Goal: Task Accomplishment & Management: Use online tool/utility

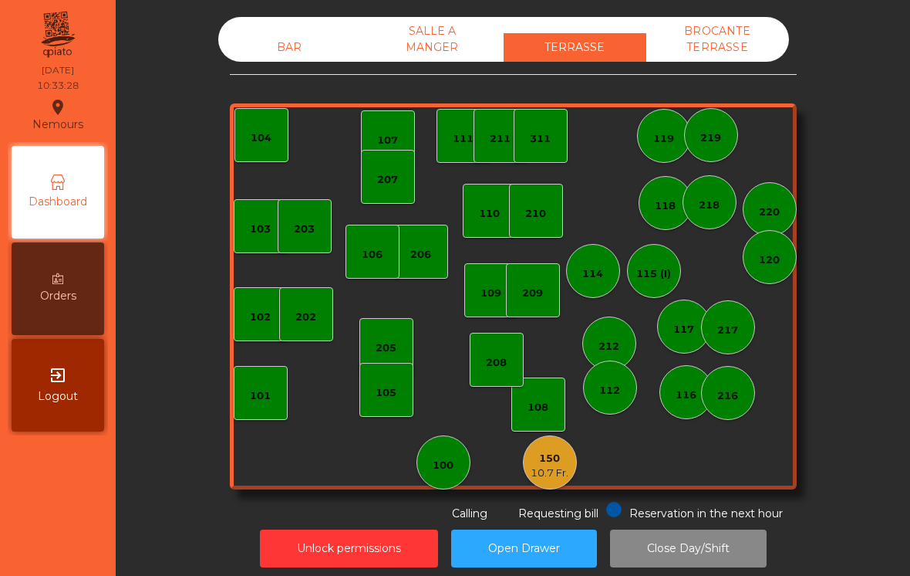
click at [549, 474] on div "10.7 Fr." at bounding box center [550, 472] width 38 height 15
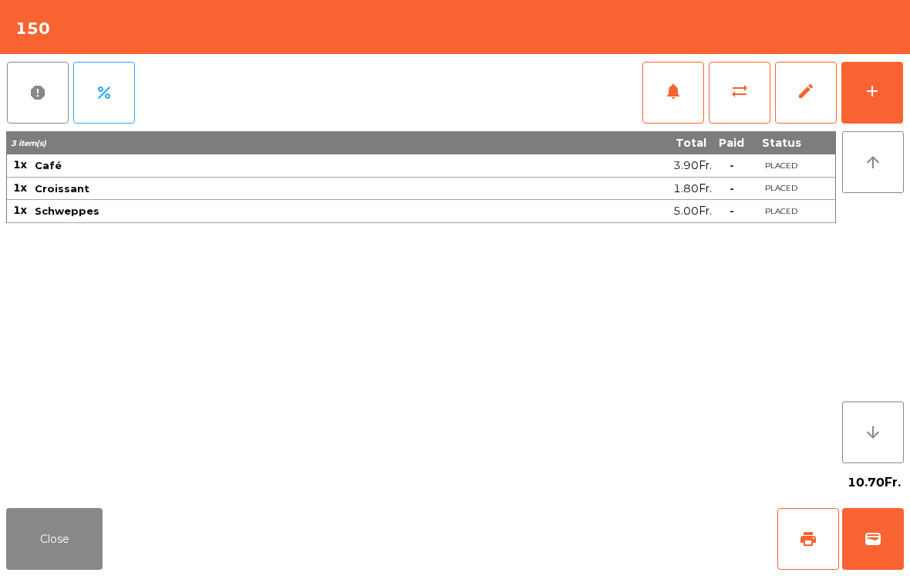
click at [883, 528] on button "wallet" at bounding box center [874, 539] width 62 height 62
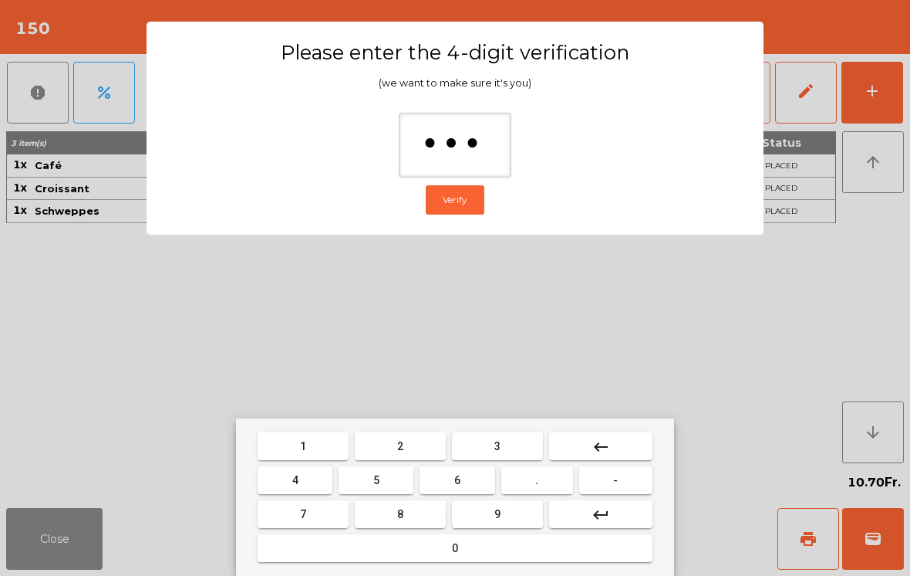
type input "****"
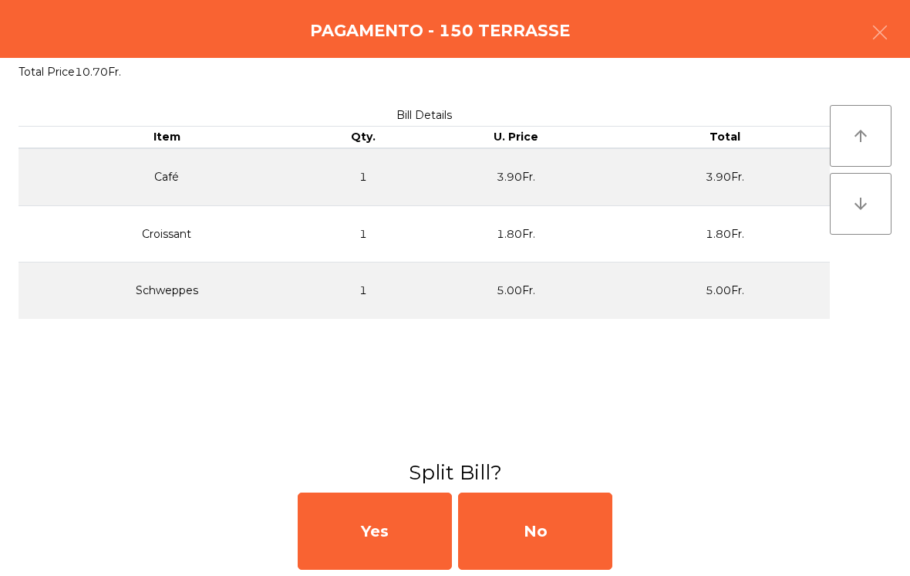
click at [563, 504] on div "No" at bounding box center [535, 530] width 154 height 77
click at [553, 523] on div "MB" at bounding box center [535, 530] width 154 height 77
click at [545, 537] on div "No" at bounding box center [535, 530] width 154 height 77
click at [552, 544] on div "No" at bounding box center [535, 530] width 154 height 77
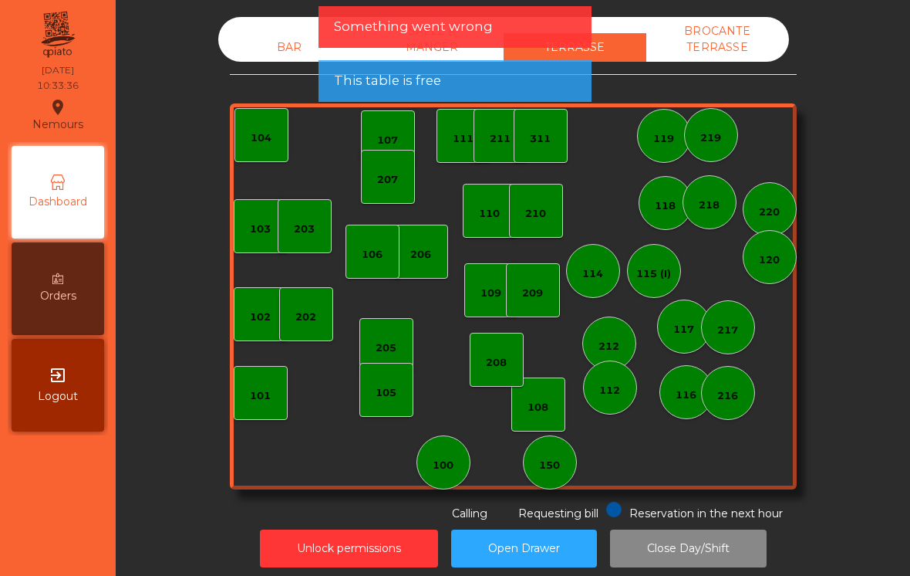
click at [444, 452] on div "100" at bounding box center [443, 462] width 21 height 22
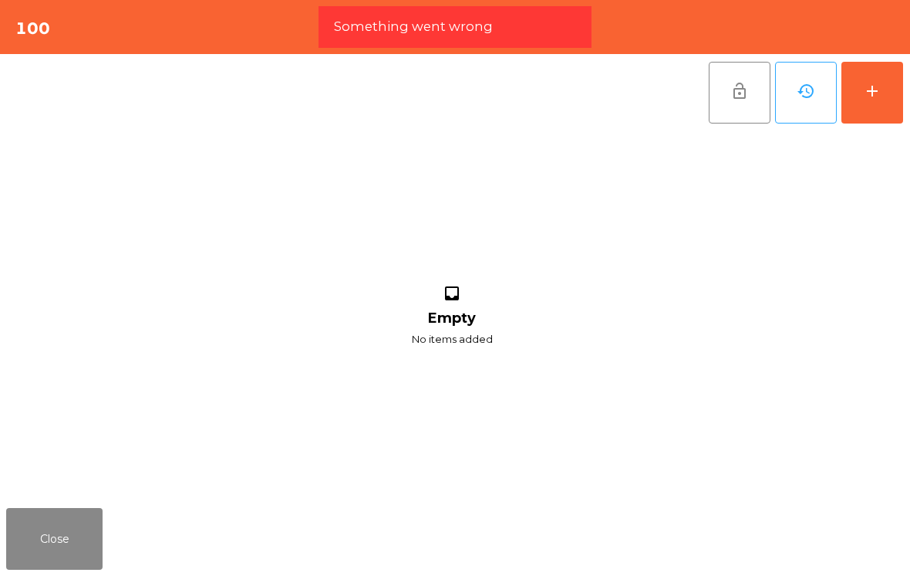
click at [880, 103] on button "add" at bounding box center [873, 93] width 62 height 62
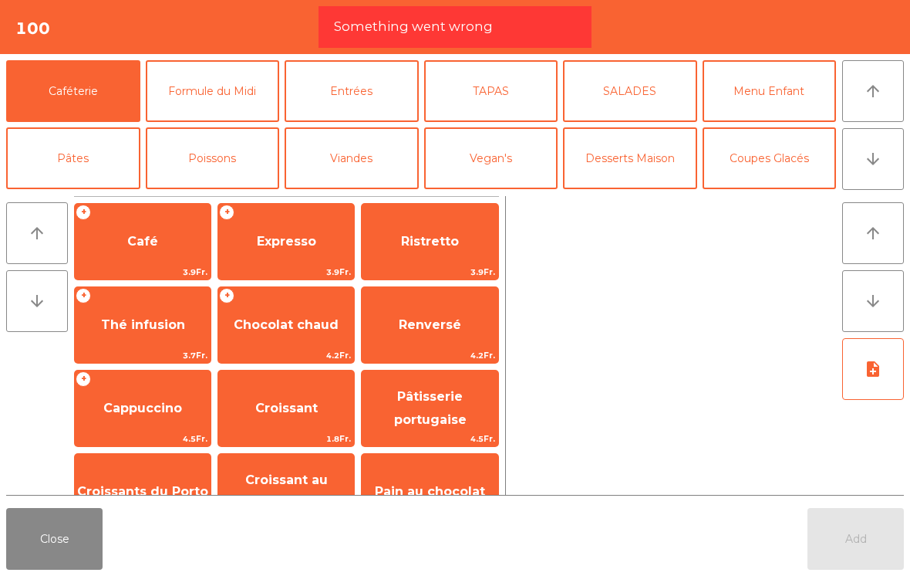
click at [897, 153] on button "arrow_downward" at bounding box center [874, 159] width 62 height 62
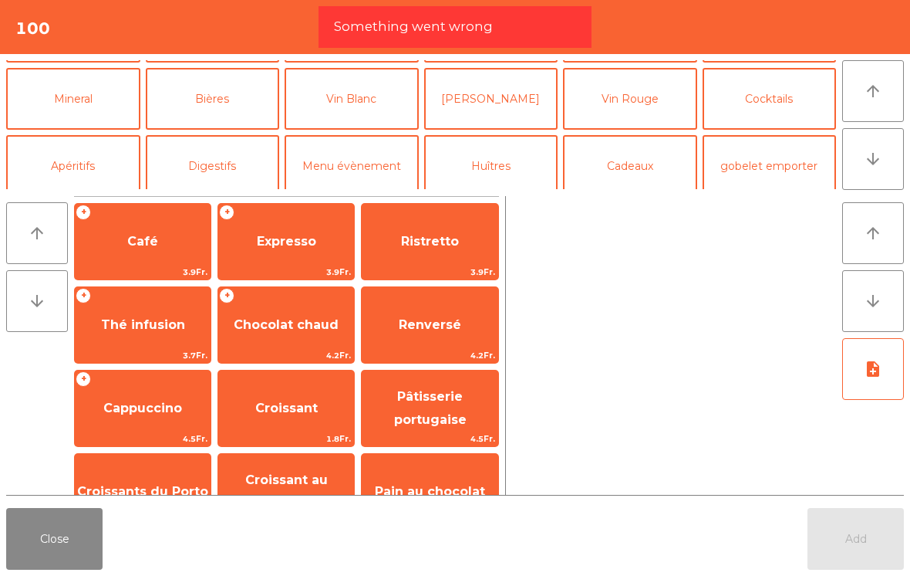
scroll to position [134, 0]
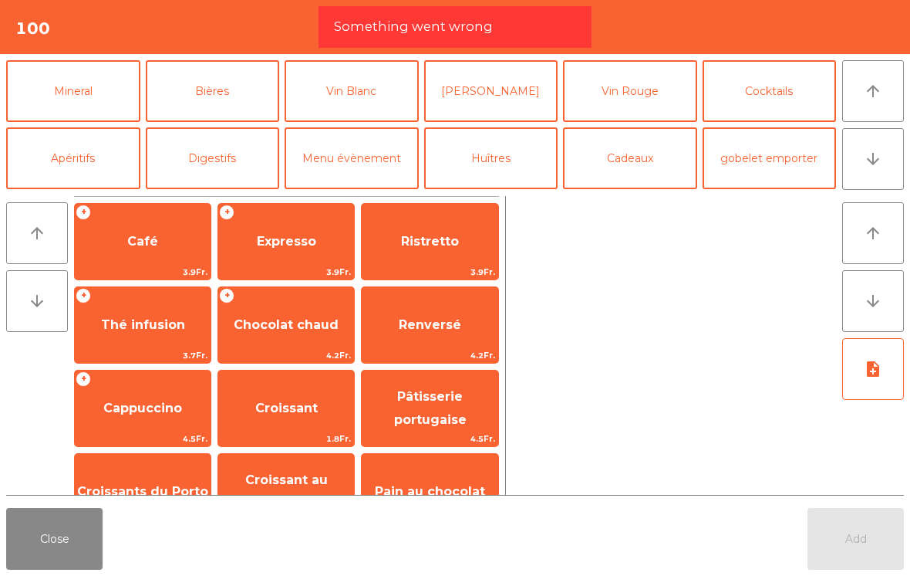
click at [102, 95] on button "Mineral" at bounding box center [73, 91] width 134 height 62
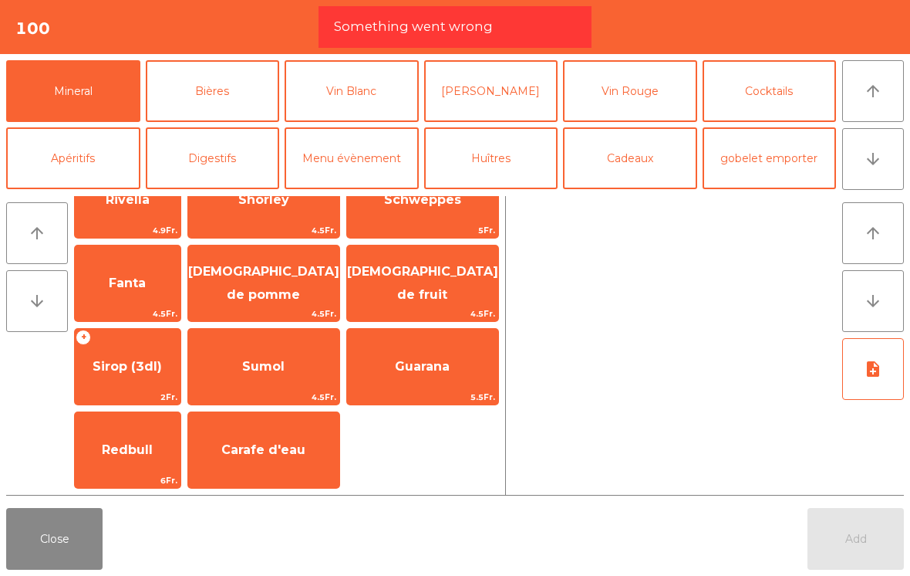
scroll to position [375, 0]
click at [447, 289] on span "[DEMOGRAPHIC_DATA] de fruit" at bounding box center [422, 283] width 151 height 38
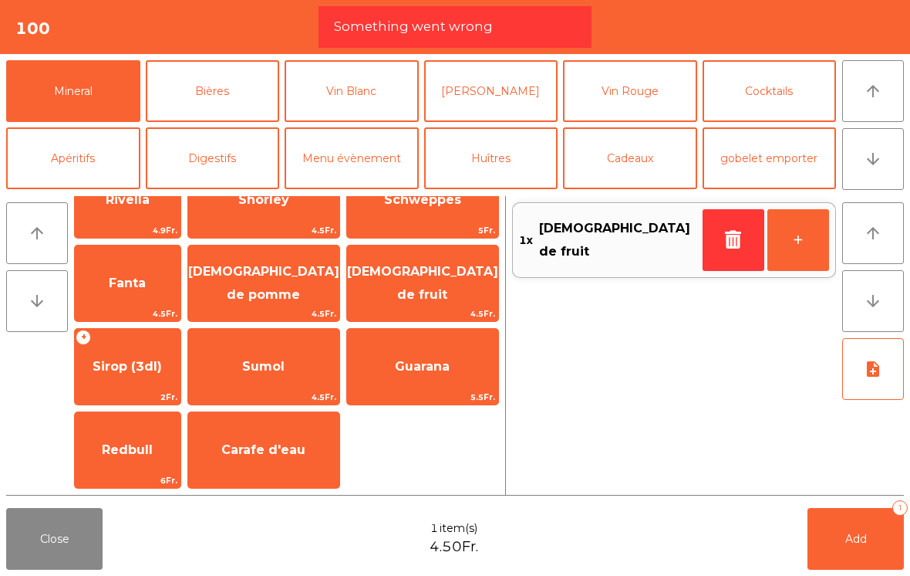
click at [854, 537] on span "Add" at bounding box center [857, 539] width 22 height 14
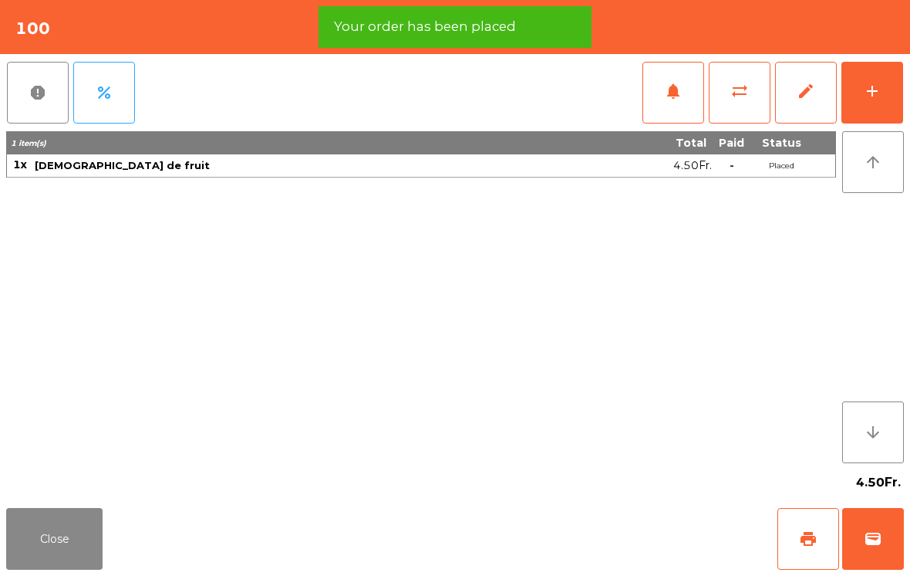
click at [811, 542] on span "print" at bounding box center [808, 538] width 19 height 19
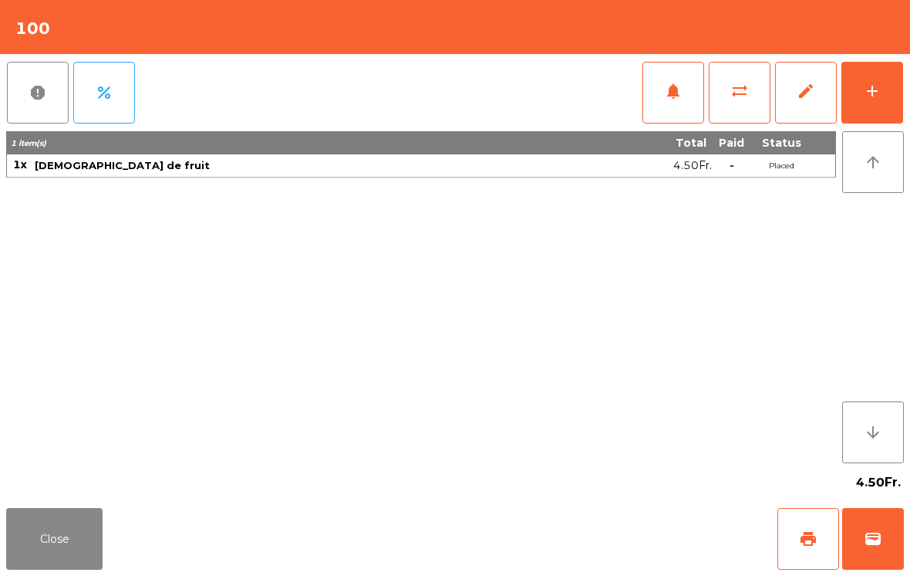
click at [748, 80] on button "sync_alt" at bounding box center [740, 93] width 62 height 62
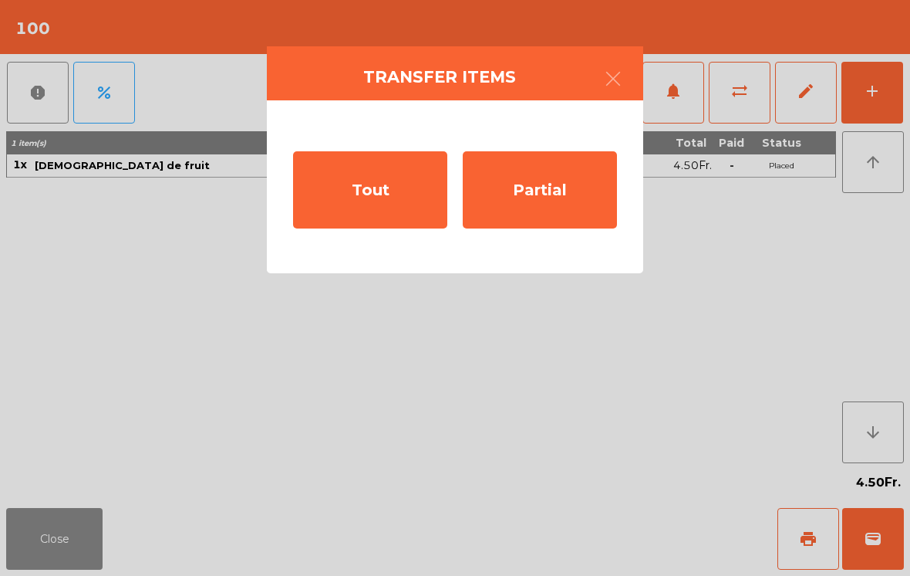
click at [82, 561] on ngb-modal-window "Transfer items Tout Partial" at bounding box center [455, 288] width 910 height 576
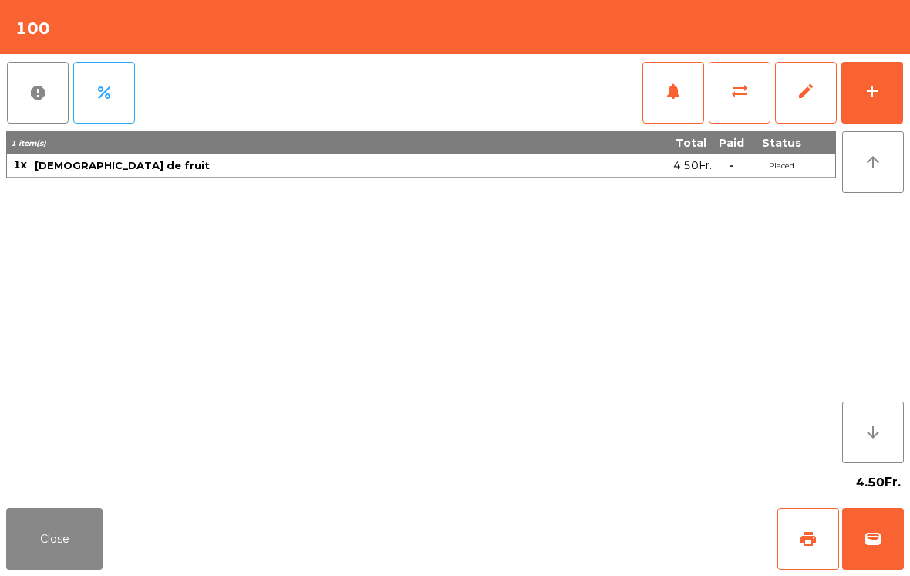
click at [73, 550] on button "Close" at bounding box center [54, 539] width 96 height 62
